Goal: Check status: Verify the current state of an ongoing process or item

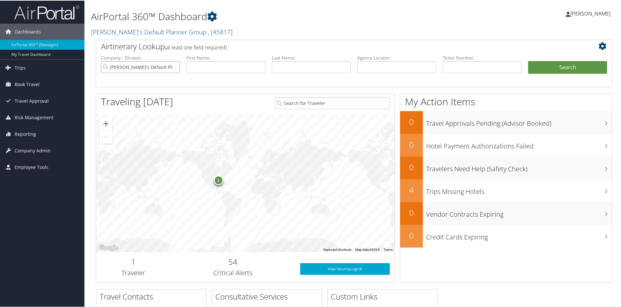
click at [175, 66] on input "[PERSON_NAME]'s Default Planner Group" at bounding box center [140, 66] width 79 height 12
click at [282, 68] on input "text" at bounding box center [311, 66] width 79 height 12
type input "[PERSON_NAME]"
click at [554, 68] on button "Search" at bounding box center [567, 66] width 79 height 13
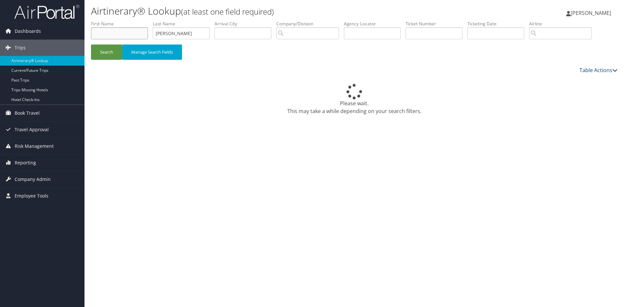
click at [132, 30] on input "text" at bounding box center [119, 33] width 57 height 12
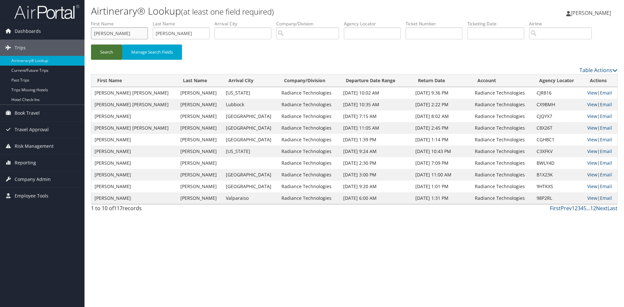
type input "cynthia"
click at [103, 52] on button "Search" at bounding box center [106, 52] width 31 height 15
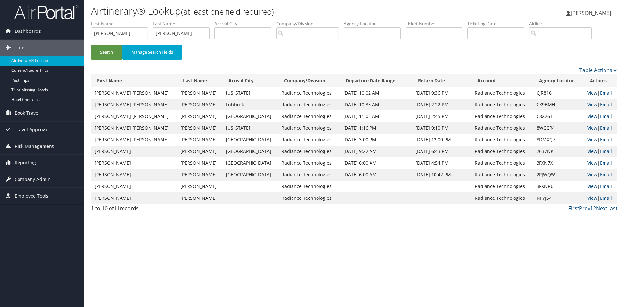
click at [587, 94] on link "View" at bounding box center [592, 93] width 10 height 6
